Goal: Check status: Check status

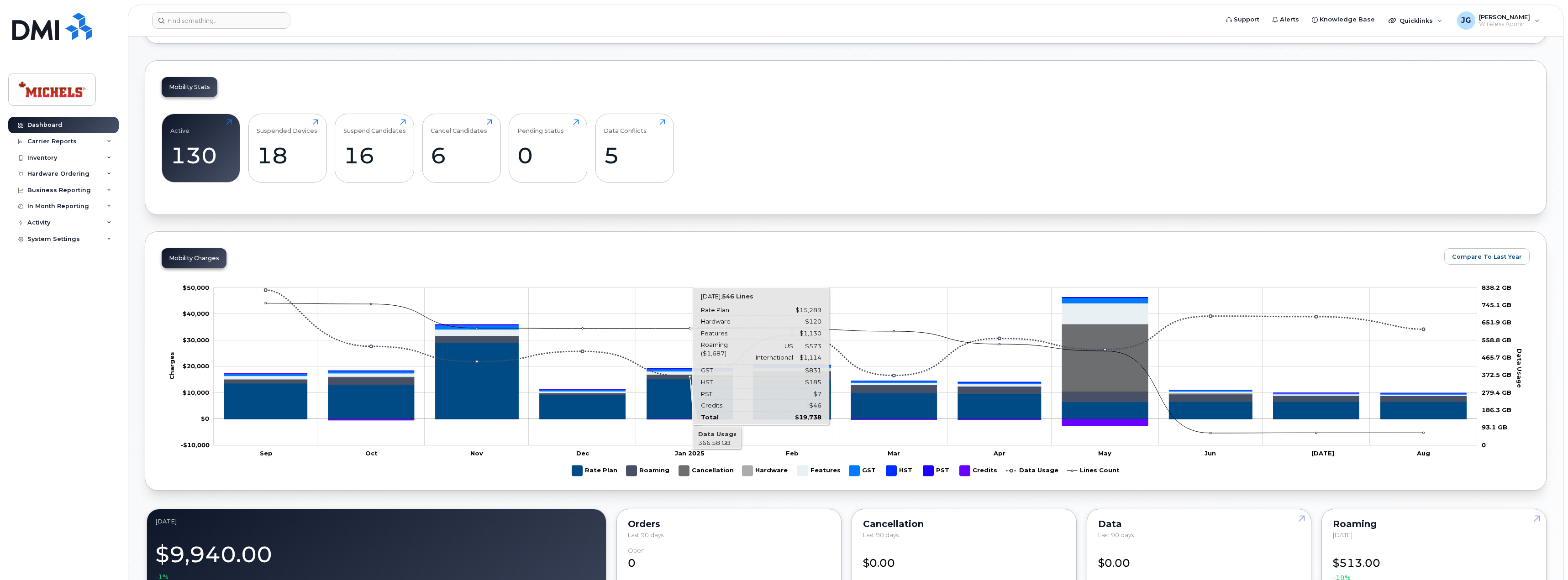
scroll to position [274, 0]
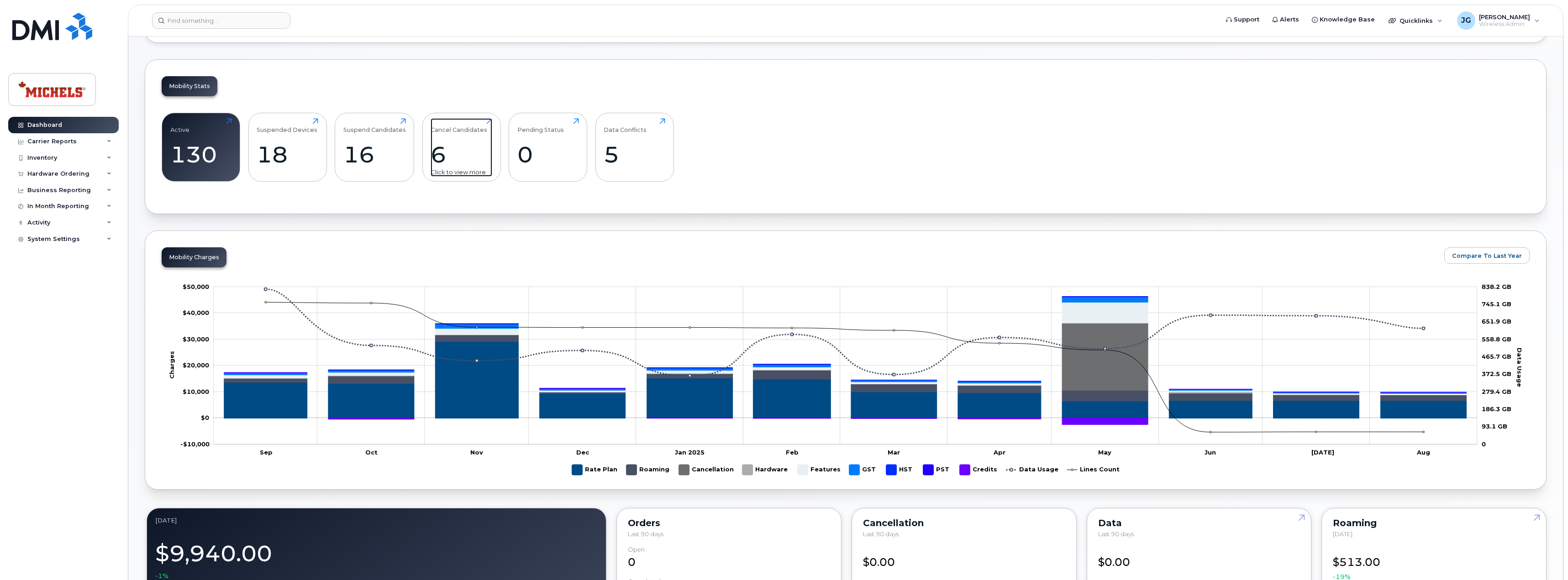
click at [435, 162] on div "6" at bounding box center [461, 155] width 61 height 27
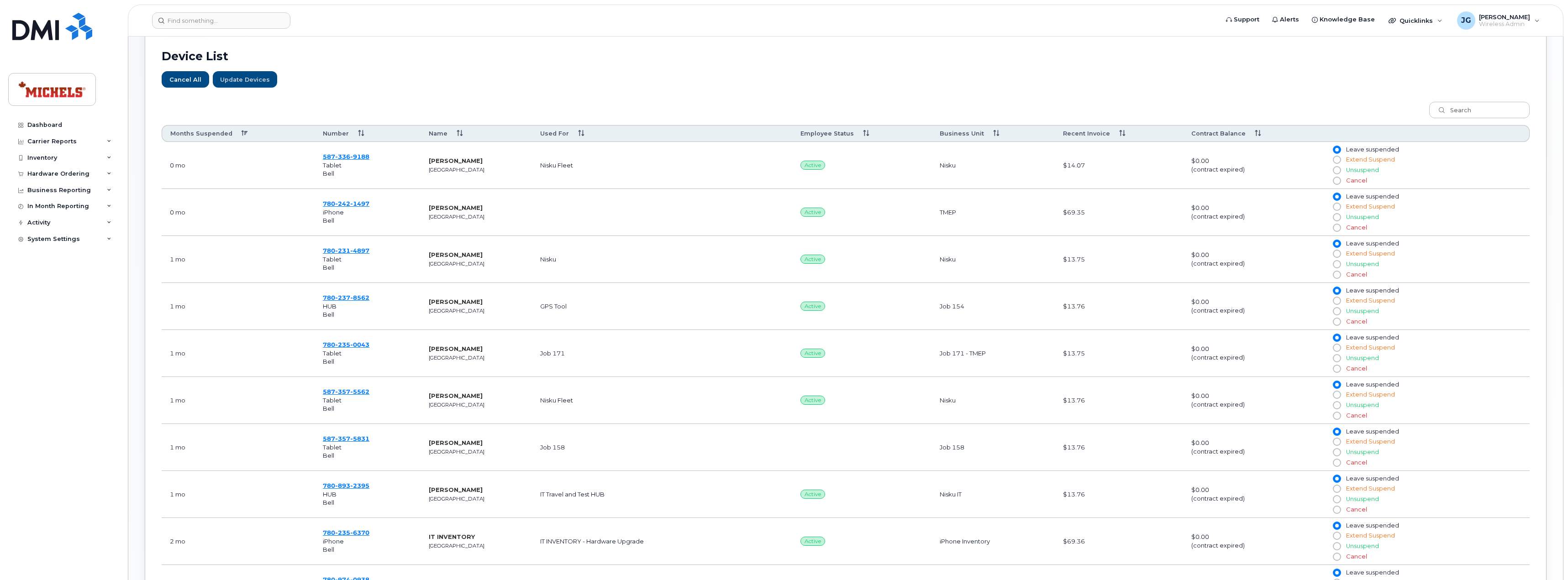
scroll to position [320, 0]
click at [240, 133] on th "Months Suspended" at bounding box center [238, 133] width 153 height 17
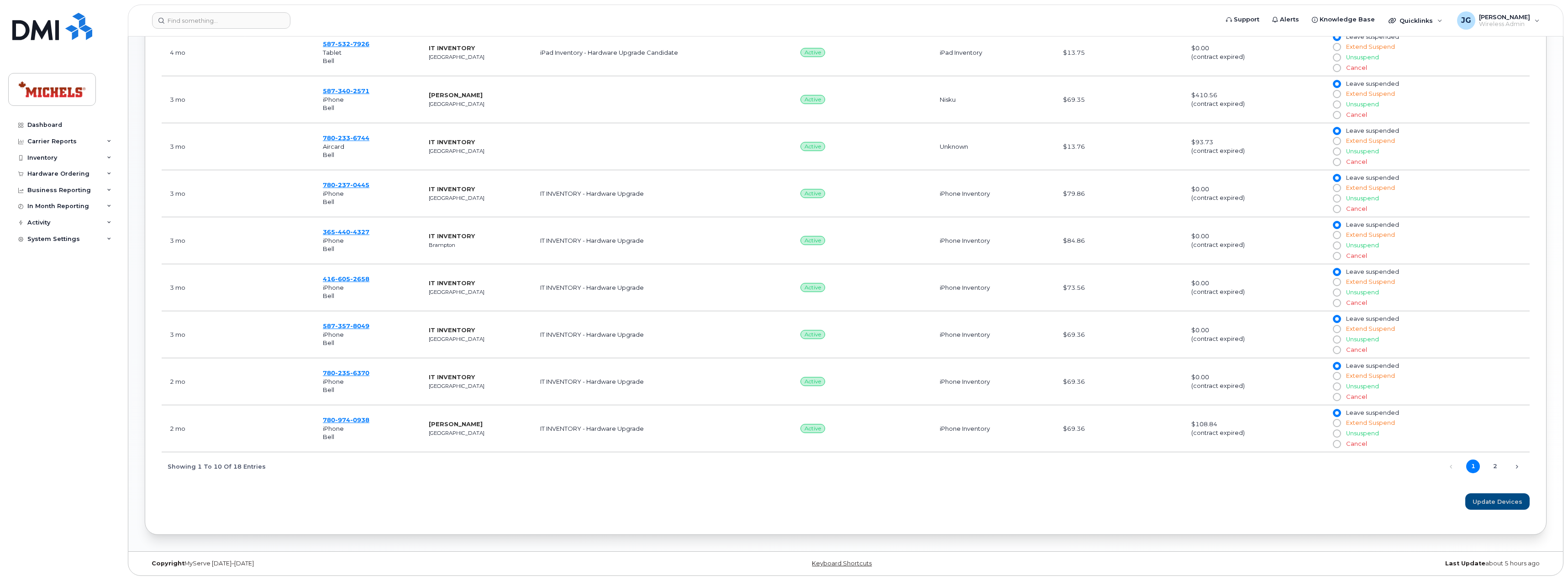
scroll to position [480, 0]
click at [1495, 467] on link "2" at bounding box center [1495, 466] width 14 height 14
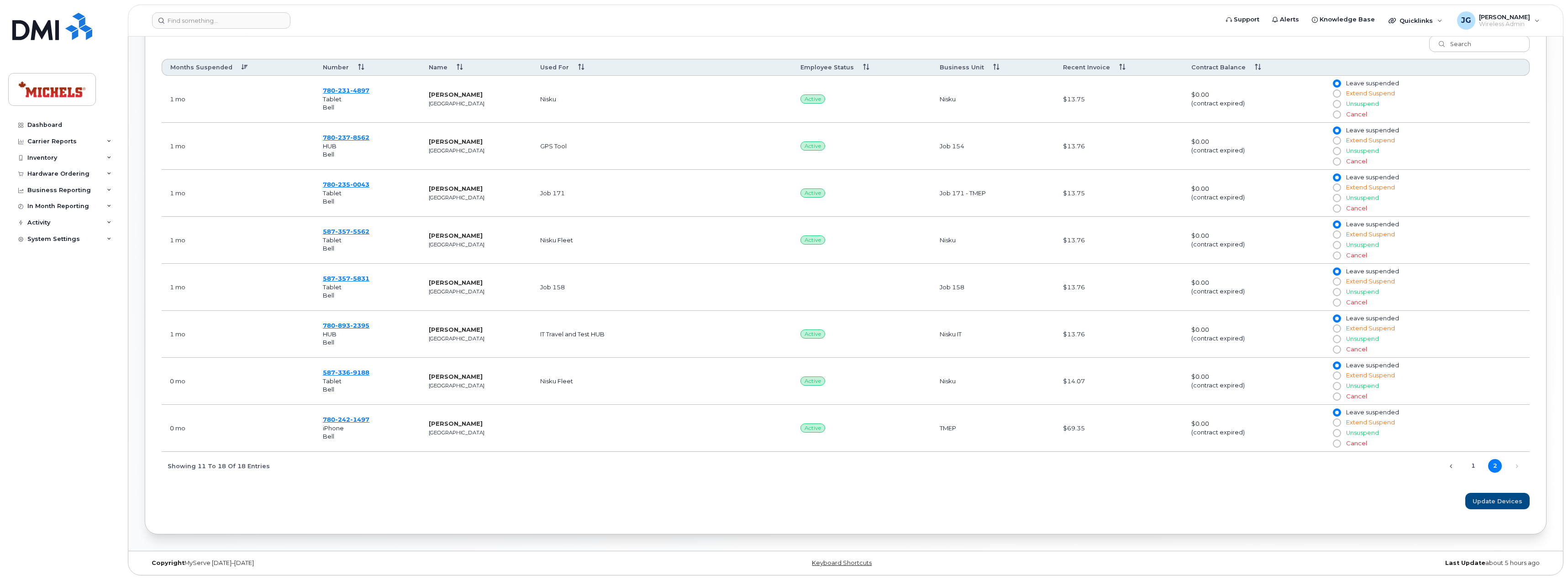
scroll to position [385, 0]
click at [32, 35] on img at bounding box center [52, 26] width 80 height 27
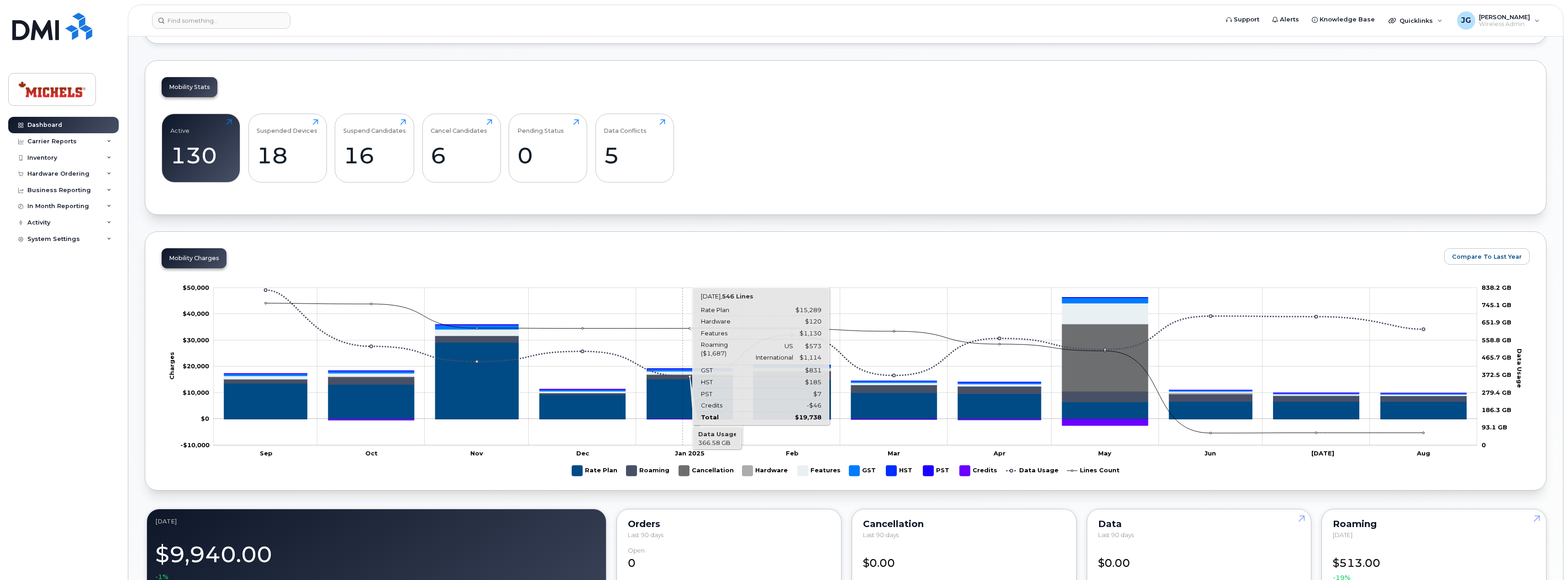
scroll to position [274, 0]
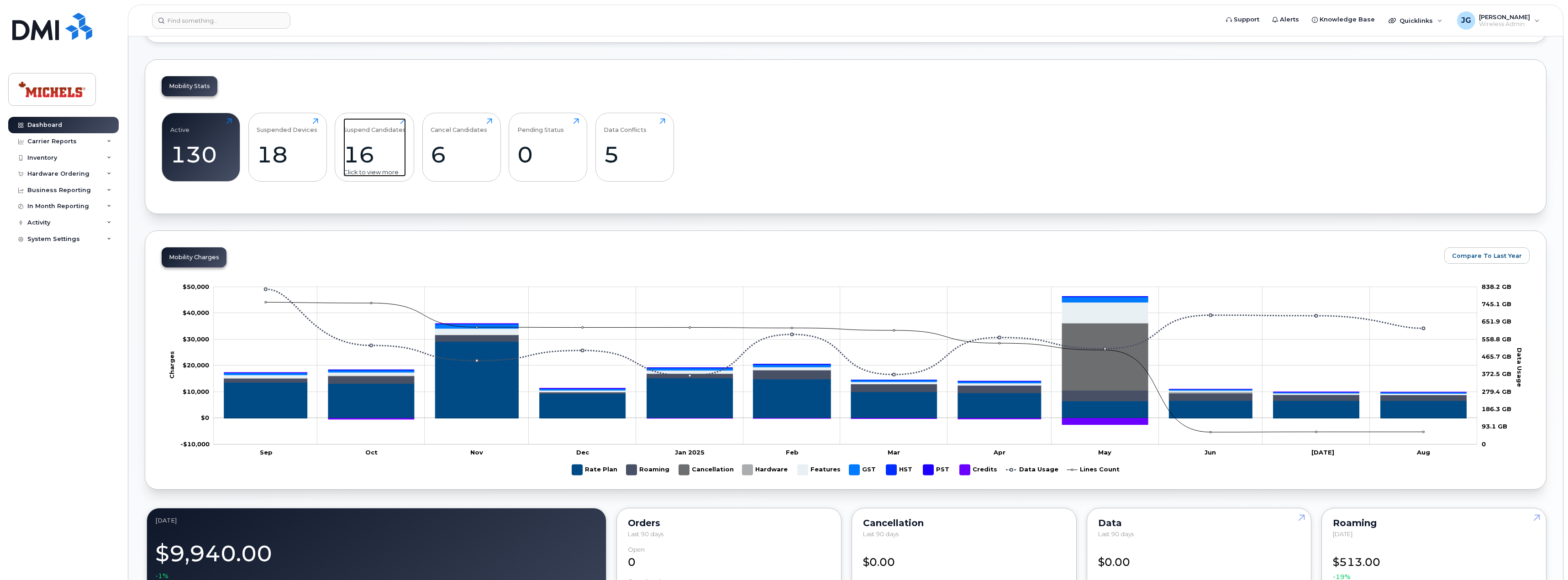
click at [376, 161] on div "16" at bounding box center [374, 155] width 63 height 27
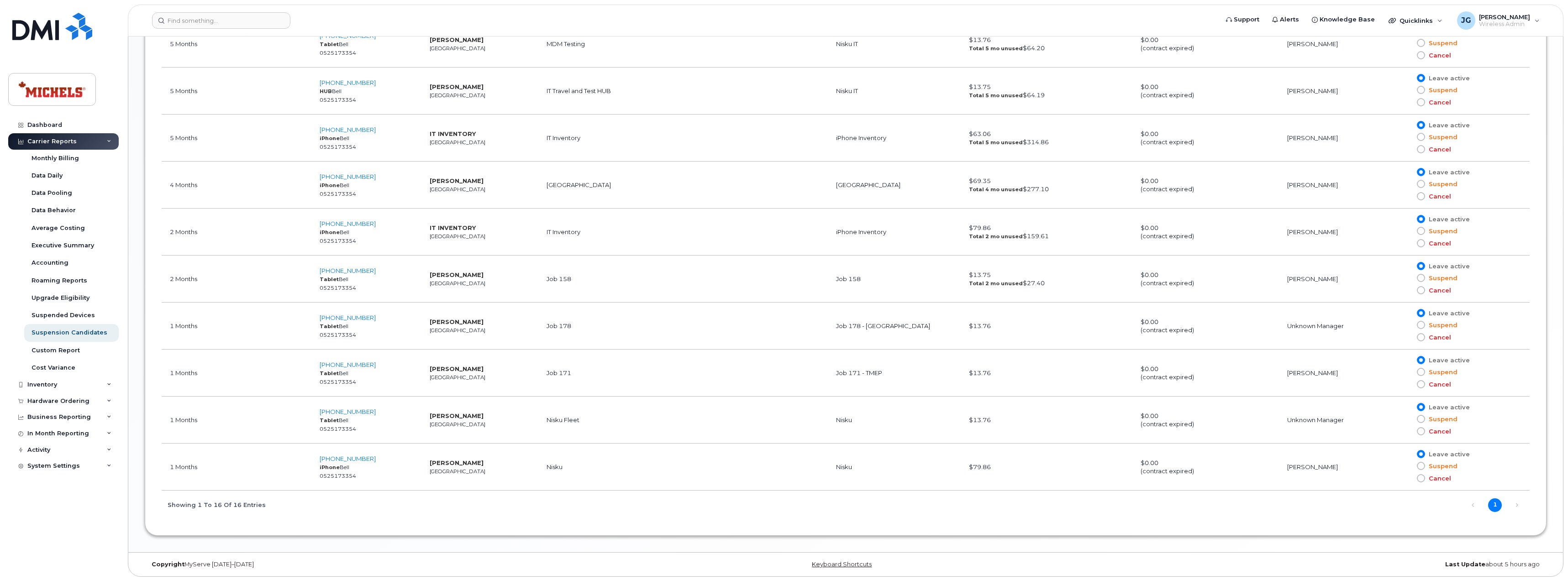
scroll to position [886, 0]
click at [56, 25] on img at bounding box center [52, 26] width 80 height 27
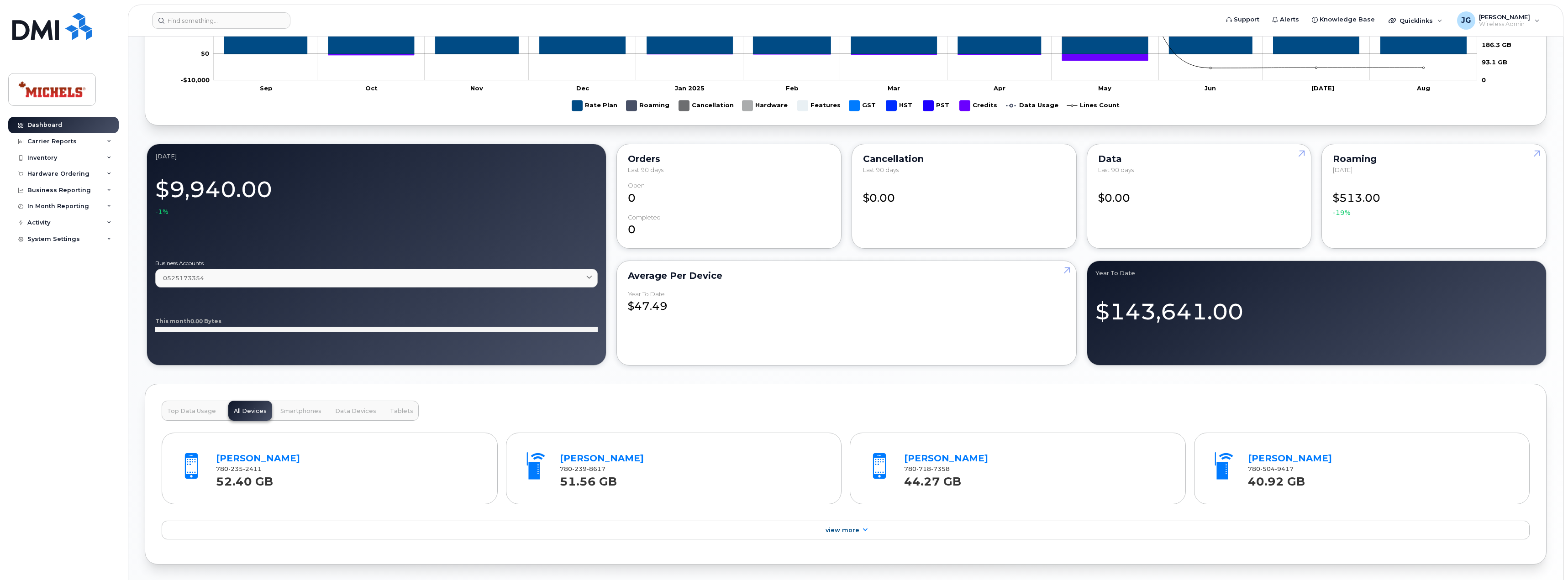
scroll to position [638, 0]
